Goal: Information Seeking & Learning: Learn about a topic

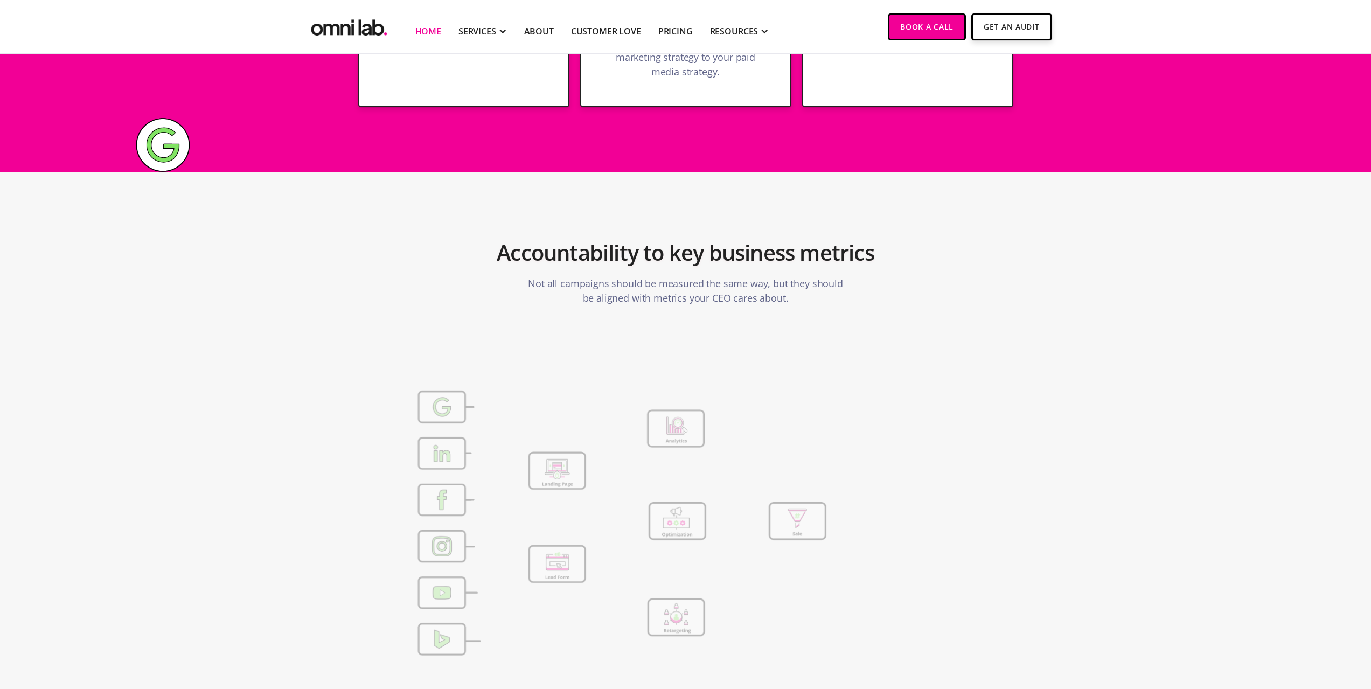
scroll to position [3231, 0]
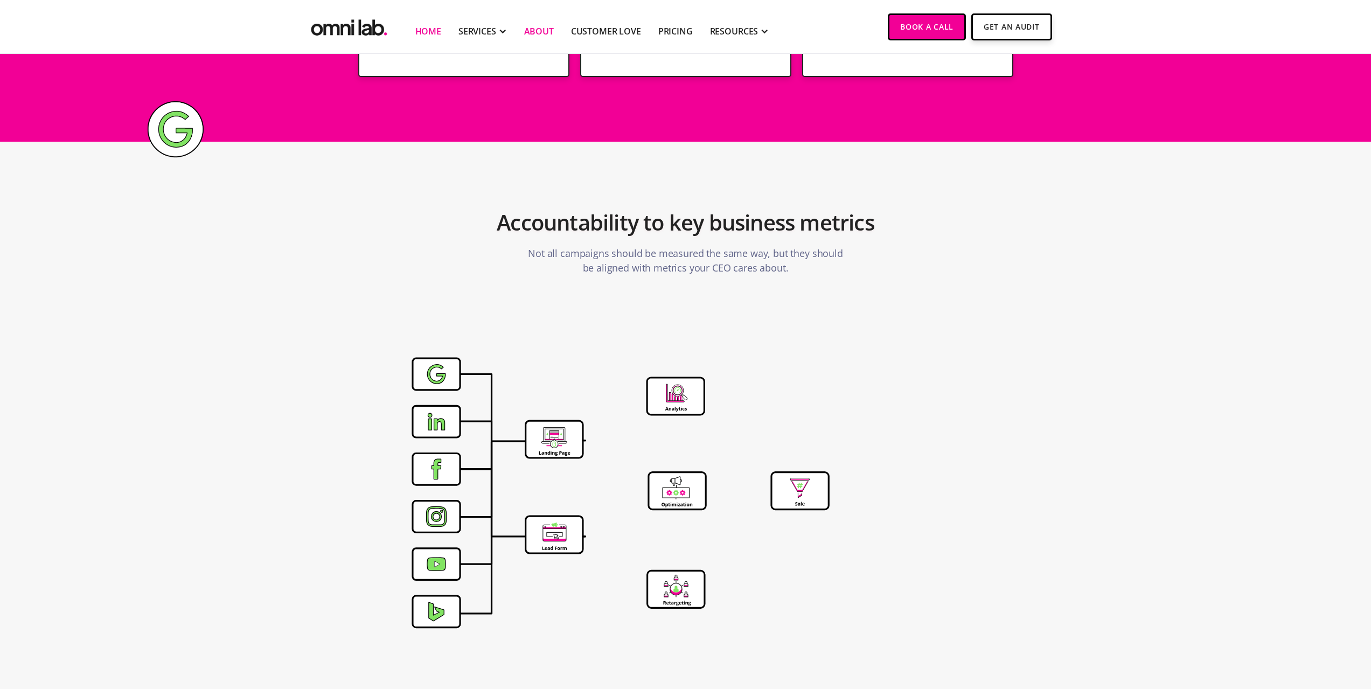
click at [536, 36] on link "About" at bounding box center [539, 31] width 30 height 13
